Goal: Information Seeking & Learning: Understand process/instructions

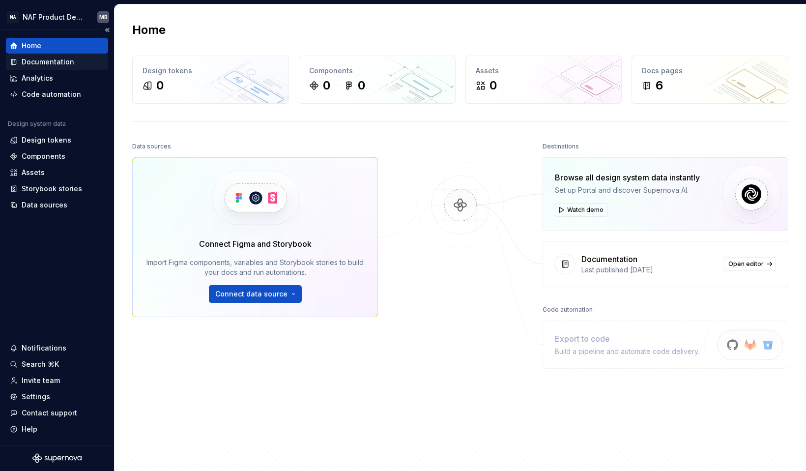
click at [40, 62] on div "Documentation" at bounding box center [48, 62] width 53 height 10
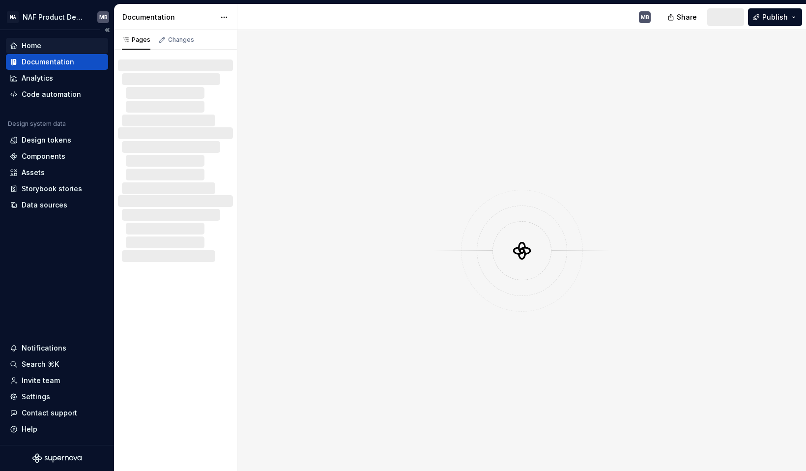
click at [37, 47] on div "Home" at bounding box center [32, 46] width 20 height 10
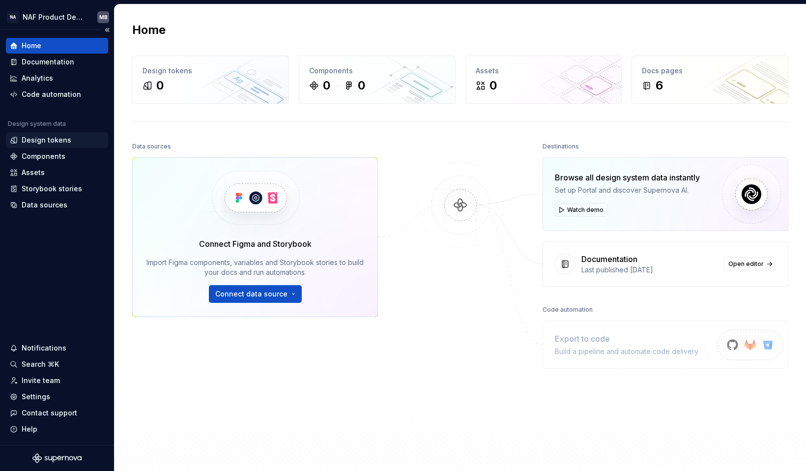
click at [35, 139] on div "Design tokens" at bounding box center [47, 140] width 50 height 10
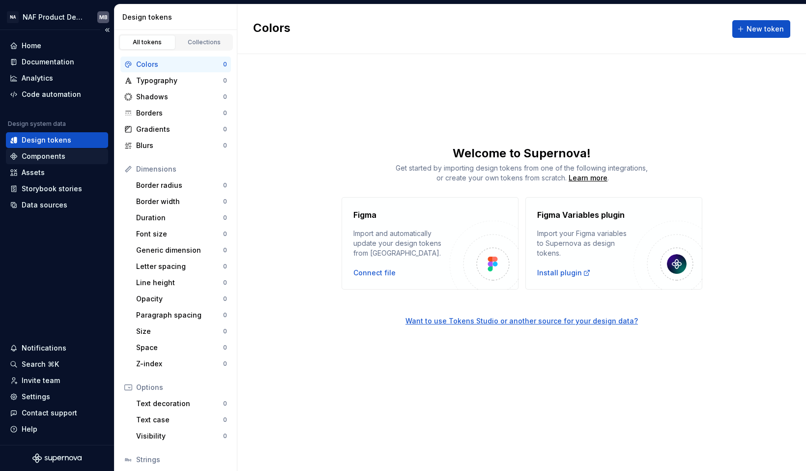
click at [38, 154] on div "Components" at bounding box center [44, 156] width 44 height 10
click at [49, 156] on div "Components" at bounding box center [44, 156] width 44 height 10
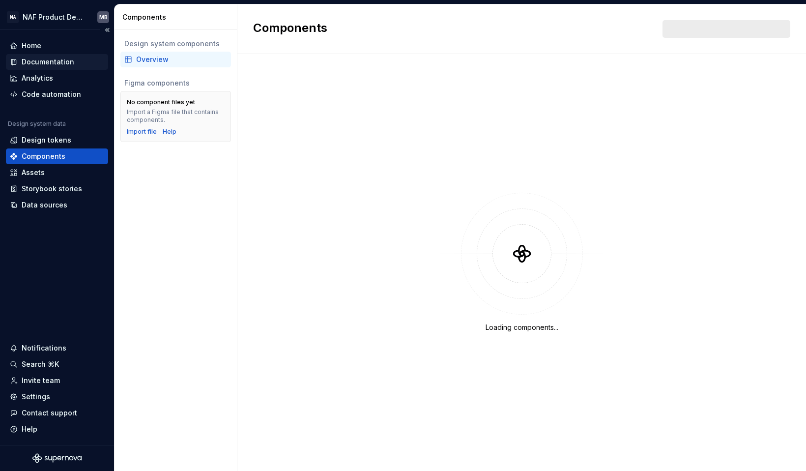
click at [51, 62] on div "Documentation" at bounding box center [48, 62] width 53 height 10
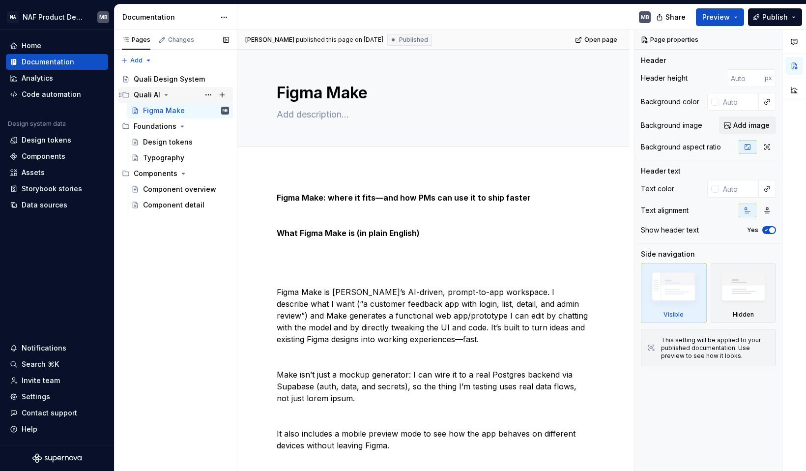
click at [144, 96] on div "Quali AI" at bounding box center [147, 95] width 27 height 10
click at [154, 112] on div "Figma Make" at bounding box center [164, 111] width 42 height 10
click at [158, 143] on div "Design tokens" at bounding box center [168, 142] width 50 height 10
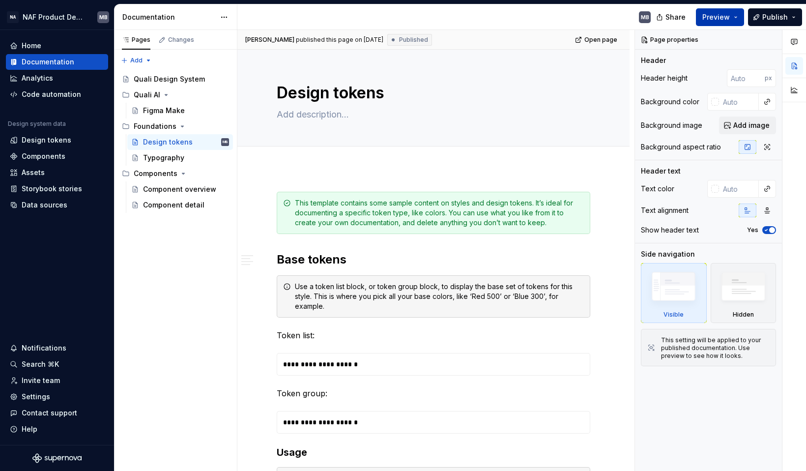
click at [740, 17] on button "Preview" at bounding box center [720, 17] width 48 height 18
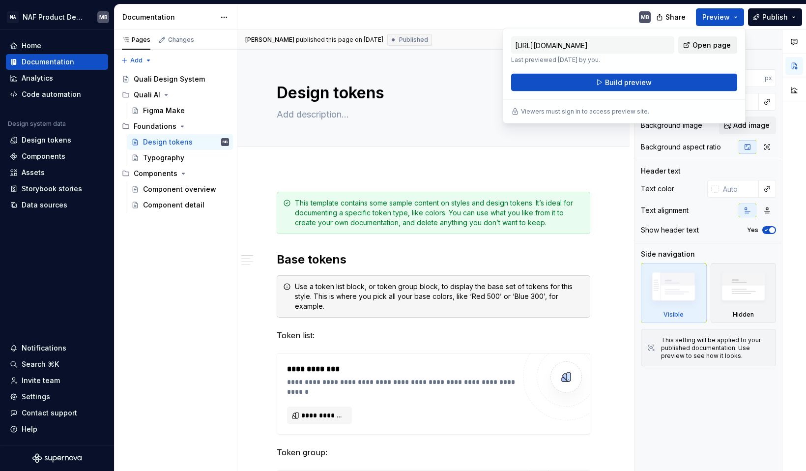
click at [701, 44] on span "Open page" at bounding box center [712, 45] width 38 height 10
type textarea "*"
